Goal: Task Accomplishment & Management: Complete application form

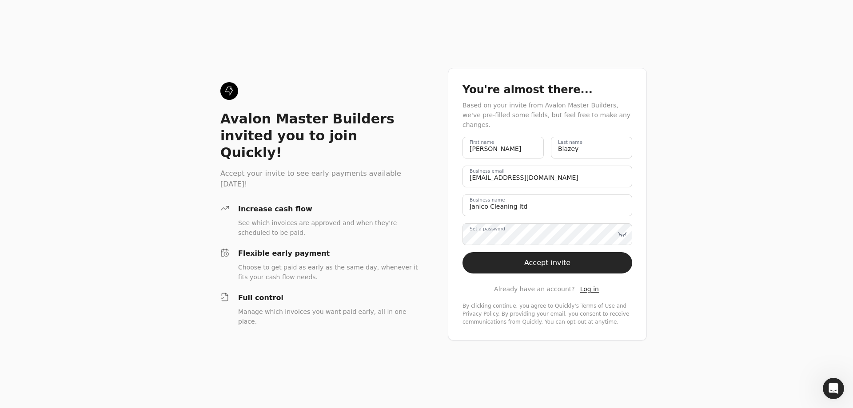
click at [488, 232] on label "Set a password" at bounding box center [488, 228] width 36 height 7
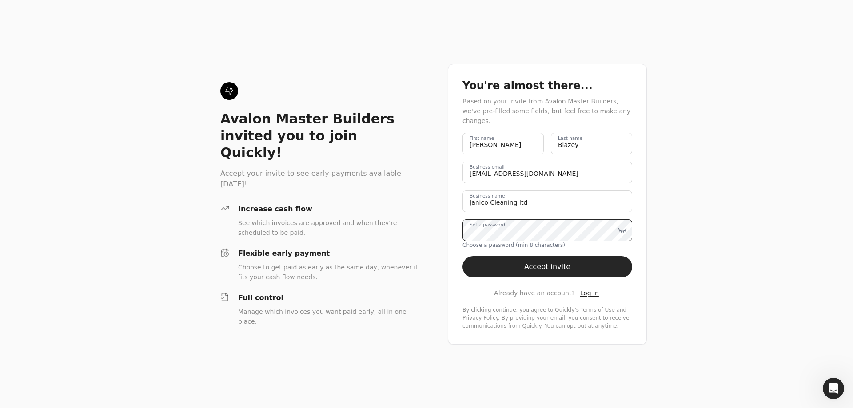
click at [463, 256] on button "Accept invite" at bounding box center [548, 266] width 170 height 21
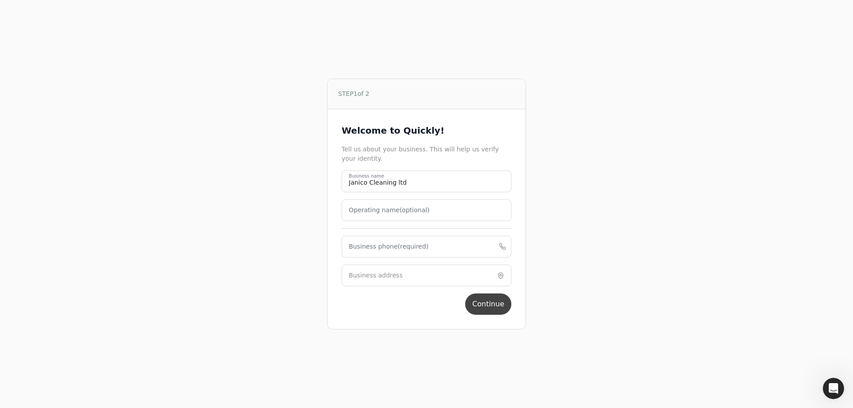
click at [490, 305] on button "Continue" at bounding box center [488, 304] width 46 height 21
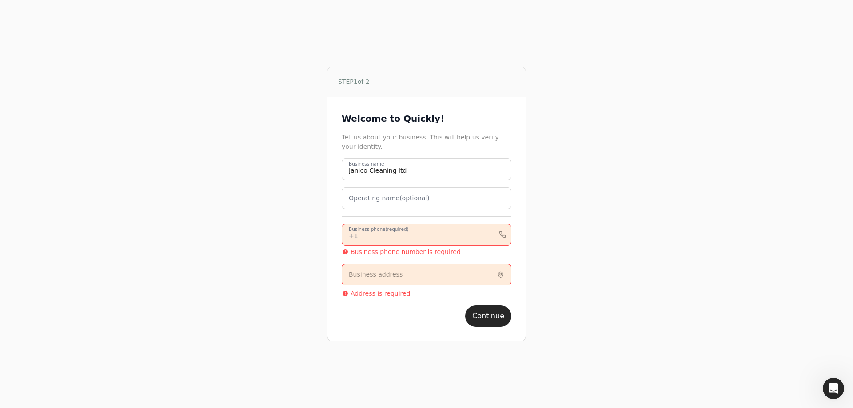
click at [391, 243] on phone "Business phone (required)" at bounding box center [427, 235] width 170 height 22
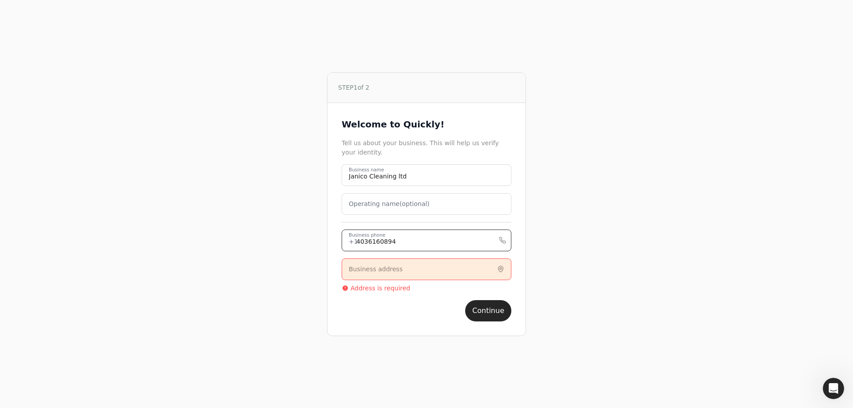
type phone "4036160894"
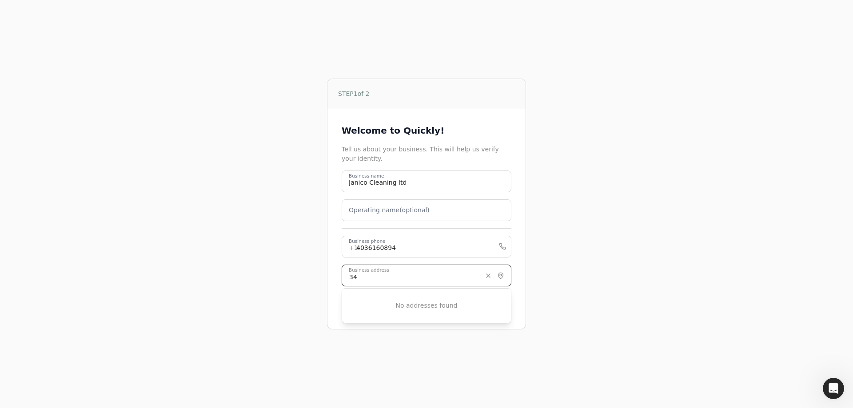
type input "3"
type input "1"
type input "3"
type input "u"
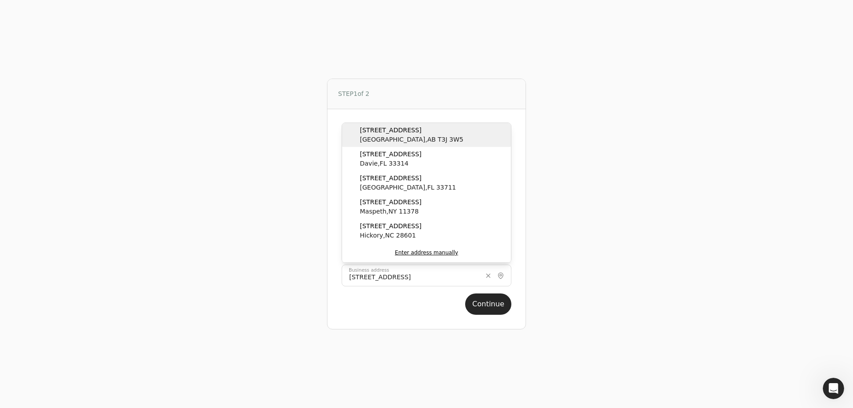
click at [381, 133] on span "[STREET_ADDRESS]" at bounding box center [412, 130] width 104 height 9
type input "[STREET_ADDRESS]"
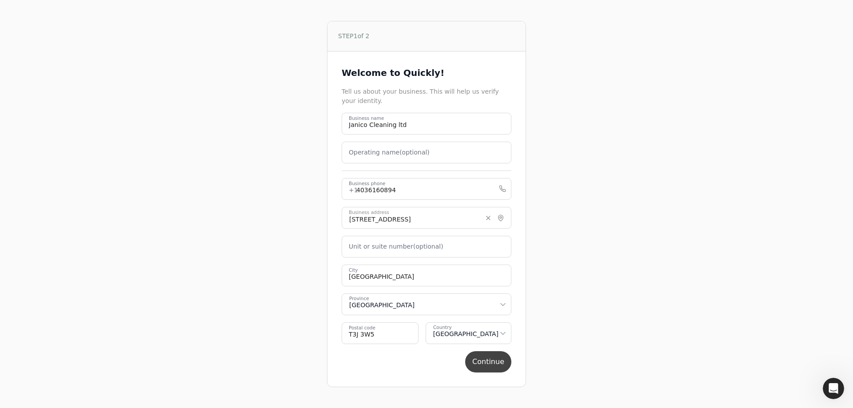
click at [491, 364] on button "Continue" at bounding box center [488, 362] width 46 height 21
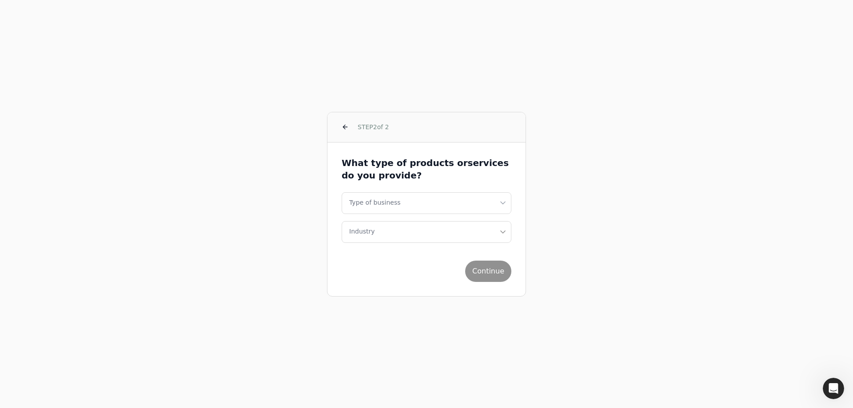
click at [489, 265] on div "Continue" at bounding box center [427, 268] width 170 height 28
click at [397, 209] on html "STEP 2 of 2 What type of products or services do you provide? Type of business …" at bounding box center [426, 204] width 853 height 408
click at [385, 228] on button "Industry" at bounding box center [427, 232] width 170 height 22
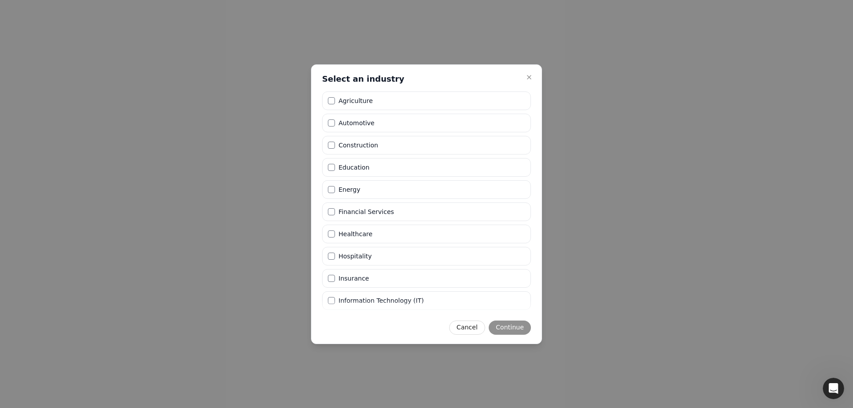
click at [596, 208] on div at bounding box center [426, 204] width 853 height 408
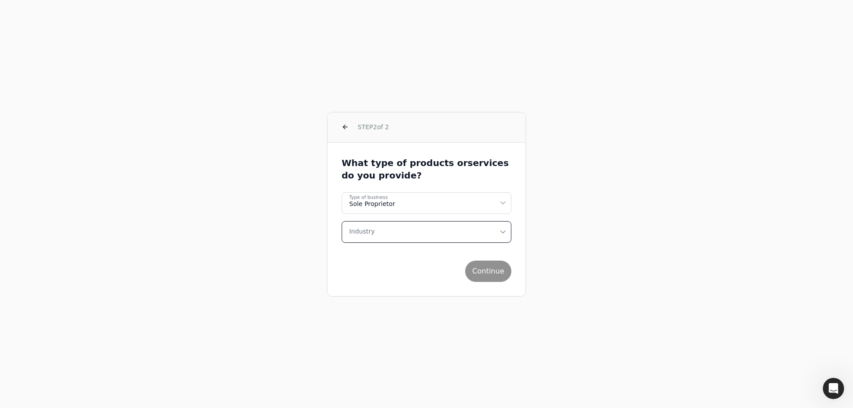
click at [429, 240] on button "Industry" at bounding box center [427, 232] width 170 height 22
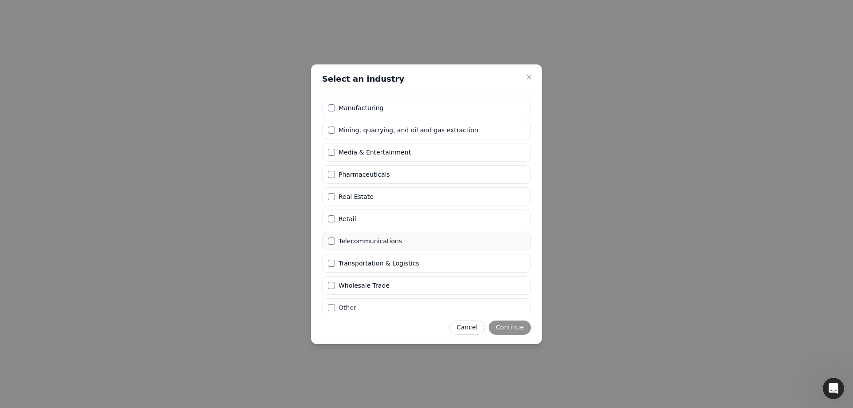
scroll to position [219, 0]
click at [370, 301] on li "Other" at bounding box center [426, 304] width 209 height 19
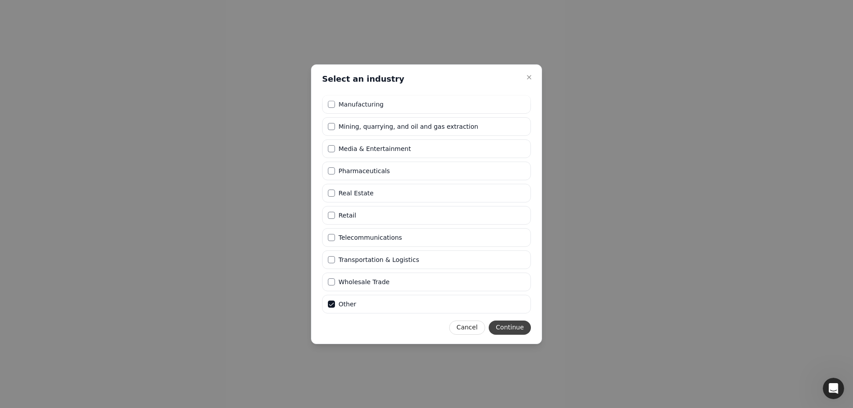
click at [524, 321] on button "Continue" at bounding box center [510, 328] width 42 height 14
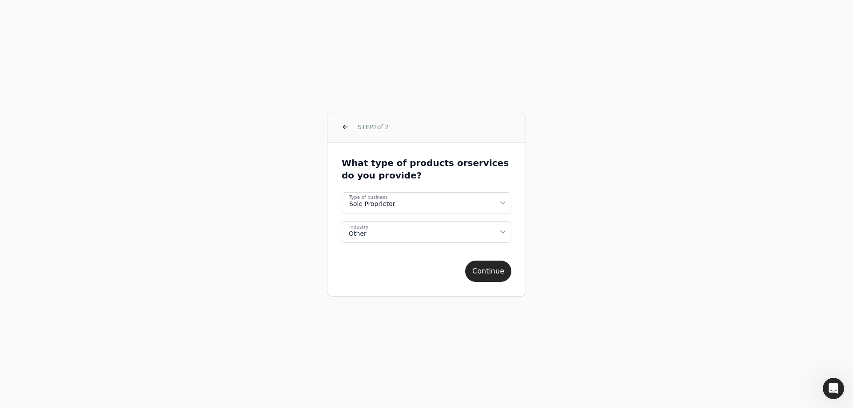
click at [483, 258] on div "Continue" at bounding box center [427, 268] width 170 height 28
click at [491, 270] on button "Continue" at bounding box center [488, 271] width 46 height 21
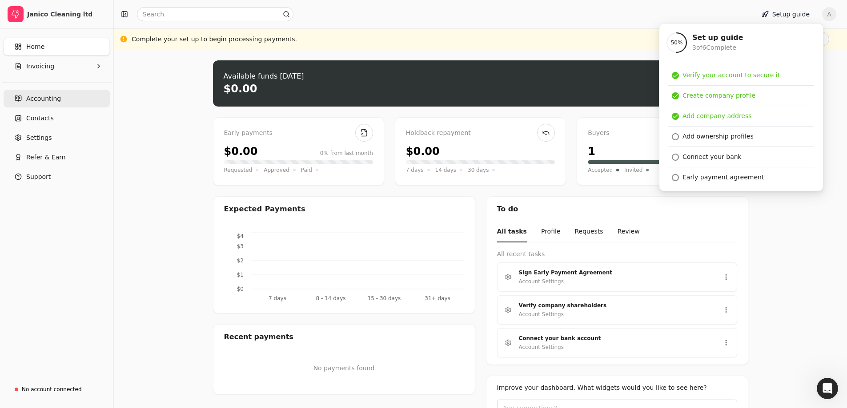
click at [30, 100] on span "Accounting" at bounding box center [43, 98] width 35 height 9
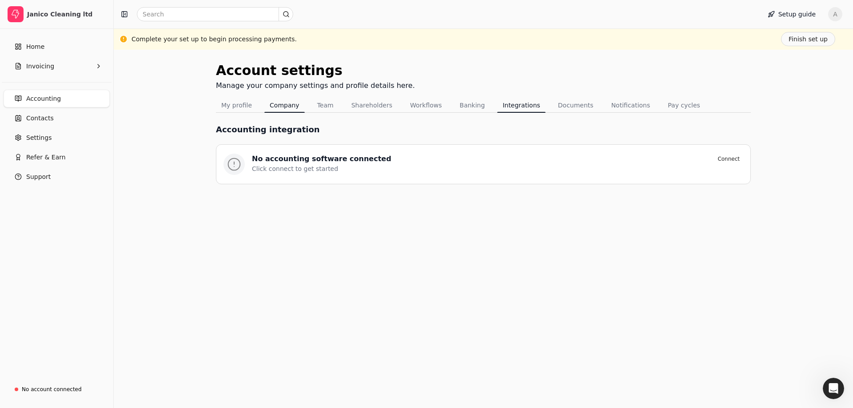
click at [290, 109] on button "Company" at bounding box center [284, 105] width 40 height 14
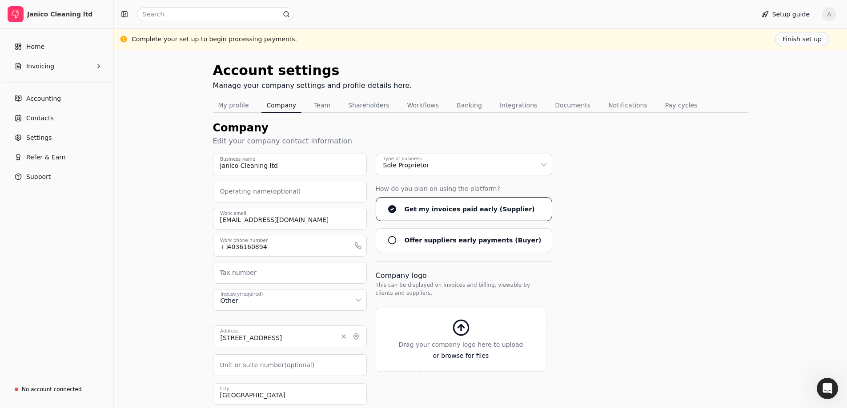
click at [363, 107] on button "Shareholders" at bounding box center [369, 105] width 52 height 14
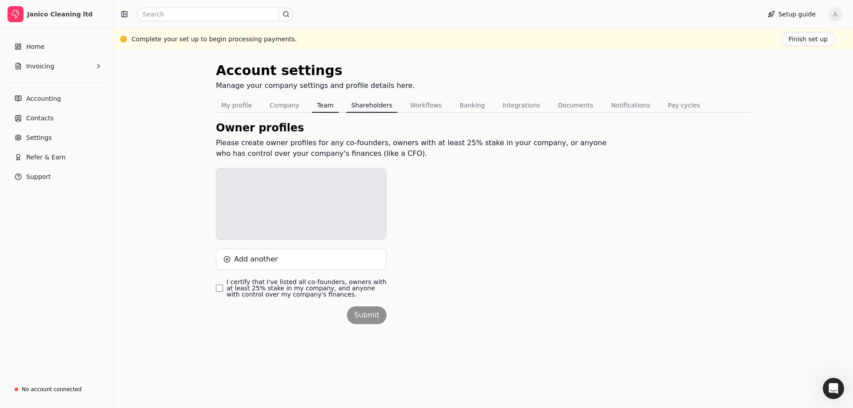
click at [336, 102] on button "Team" at bounding box center [325, 105] width 27 height 14
click at [426, 105] on button "Workflows" at bounding box center [426, 105] width 43 height 14
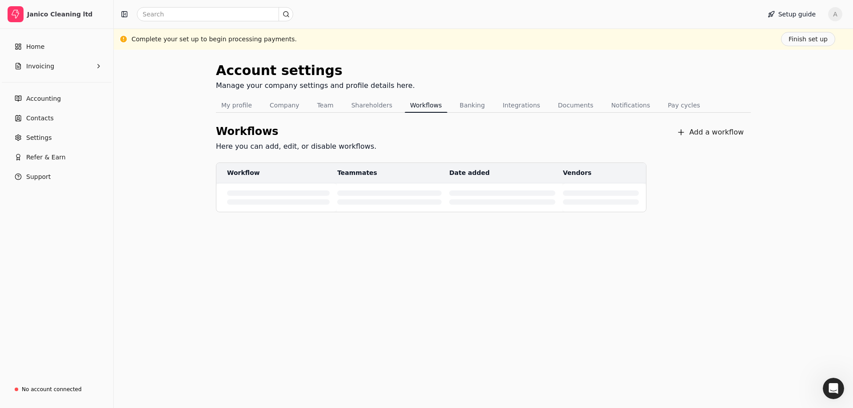
click at [468, 111] on button "Banking" at bounding box center [473, 105] width 36 height 14
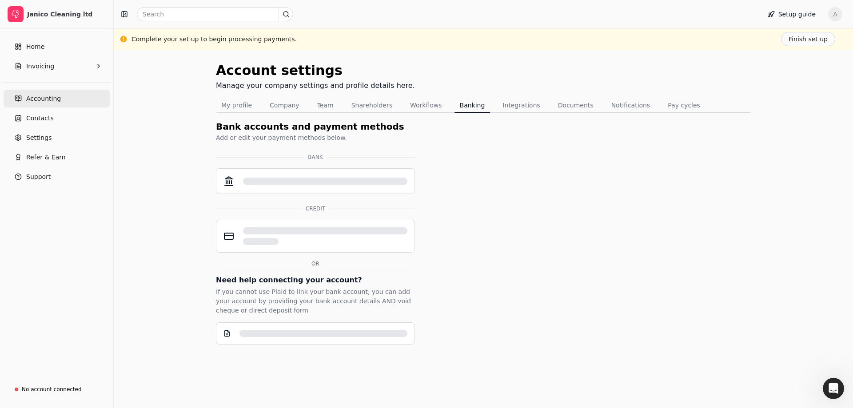
click at [49, 100] on span "Accounting" at bounding box center [43, 98] width 35 height 9
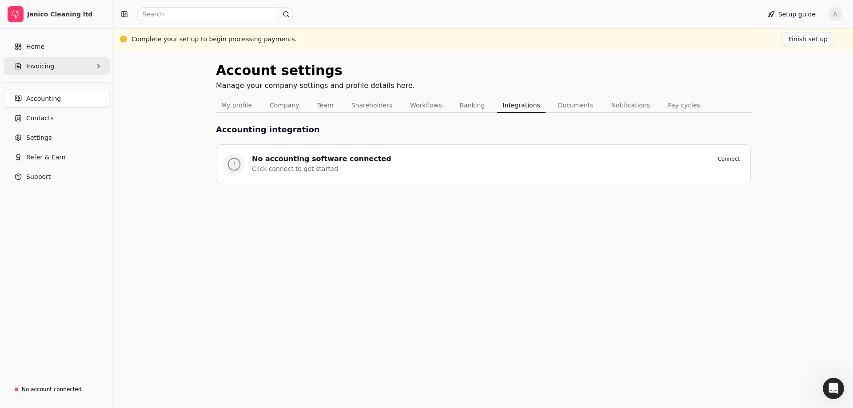
click at [36, 65] on span "Invoicing" at bounding box center [40, 66] width 28 height 9
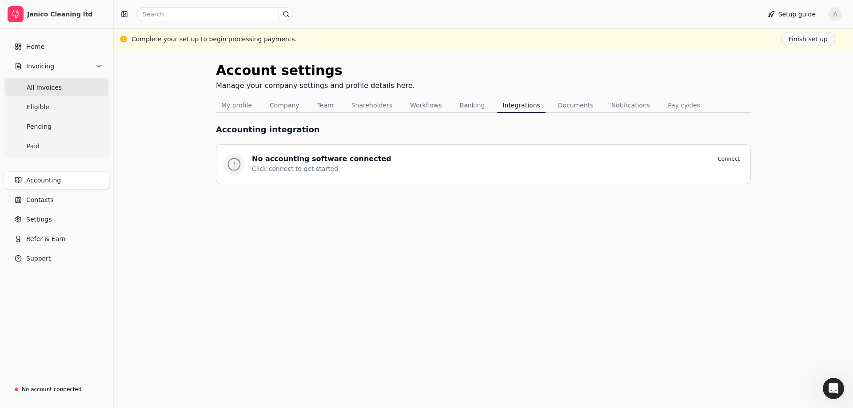
click at [44, 88] on span "All Invoices" at bounding box center [44, 87] width 35 height 9
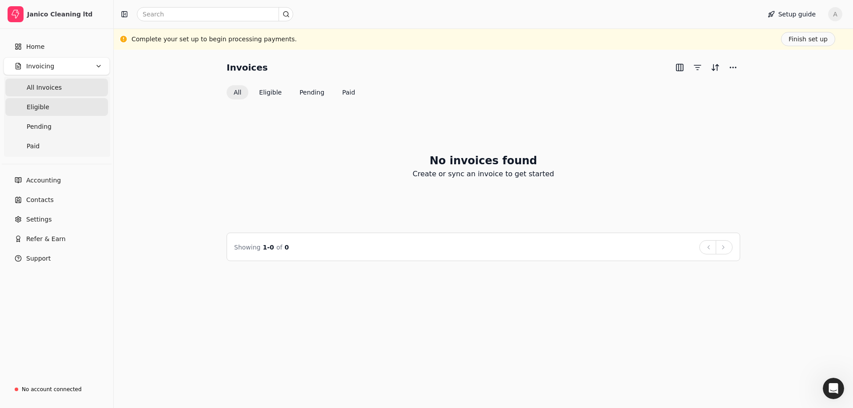
click at [32, 111] on span "Eligible" at bounding box center [38, 107] width 23 height 9
click at [41, 140] on link "Paid" at bounding box center [56, 146] width 103 height 18
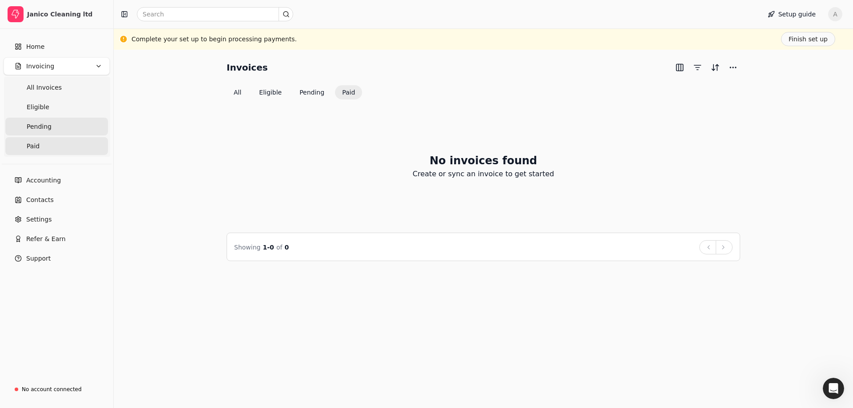
click at [30, 129] on span "Pending" at bounding box center [39, 126] width 25 height 9
